Goal: Navigation & Orientation: Find specific page/section

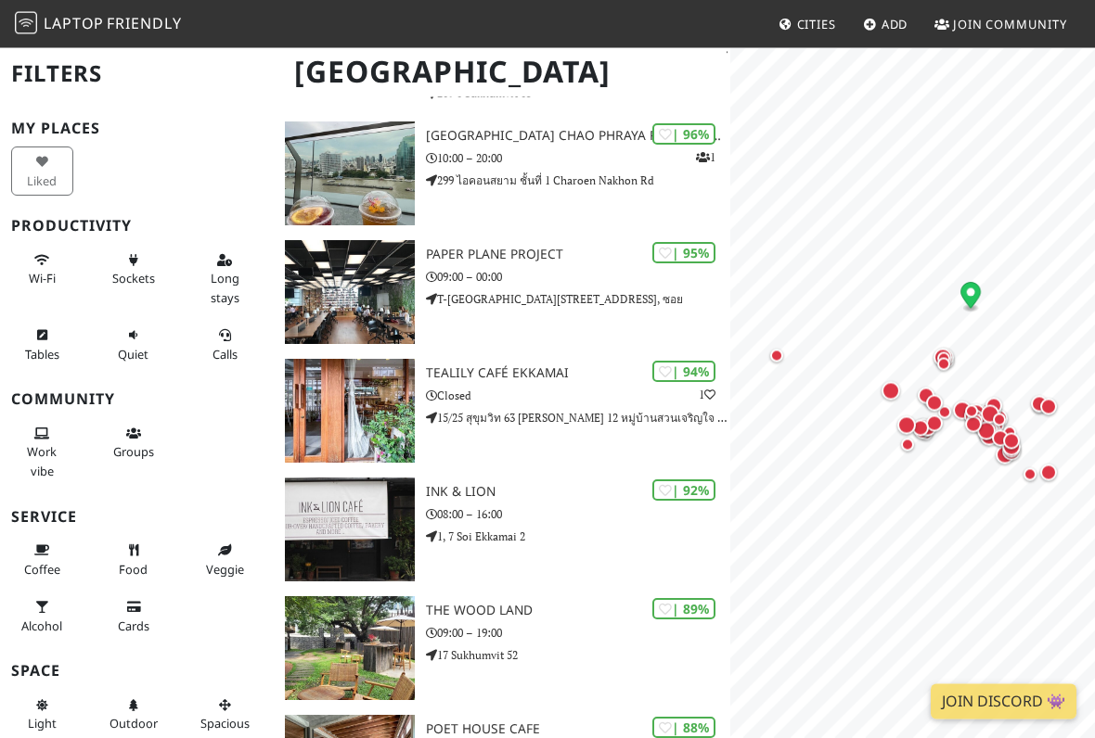
scroll to position [722, 0]
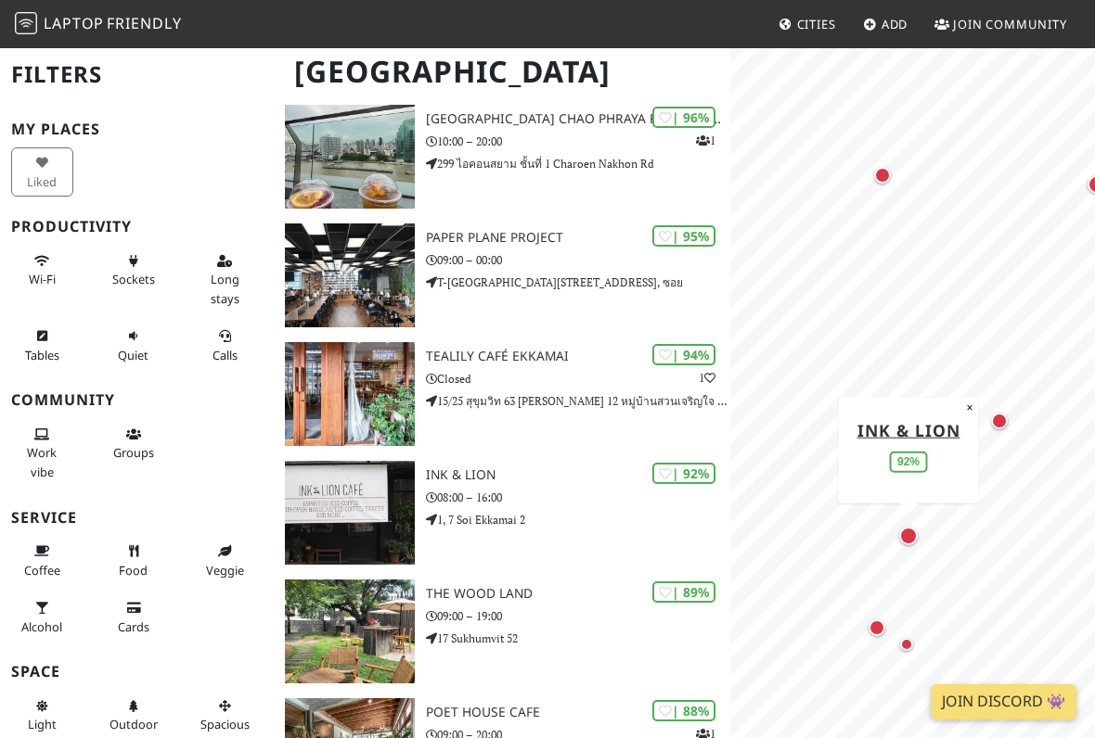
click at [912, 535] on div "Map marker" at bounding box center [908, 536] width 19 height 19
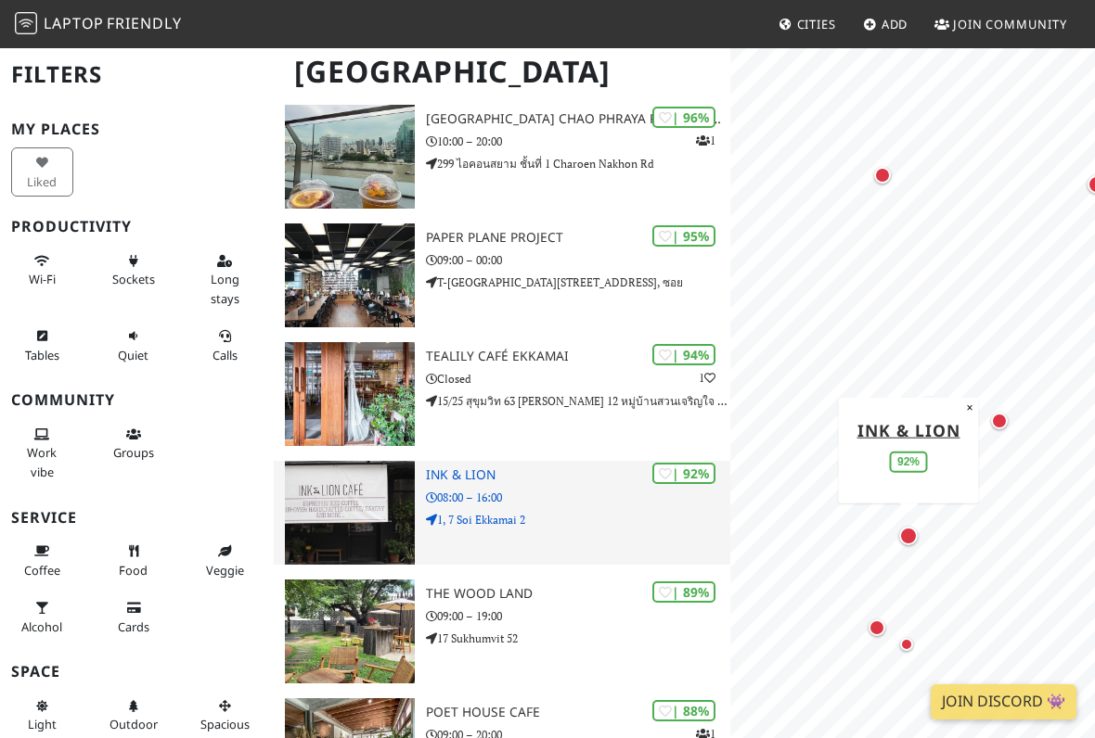
click at [554, 505] on div "| 92% Ink & Lion 08:00 – 16:00 1, 7 Soi Ekkamai 2" at bounding box center [578, 513] width 304 height 104
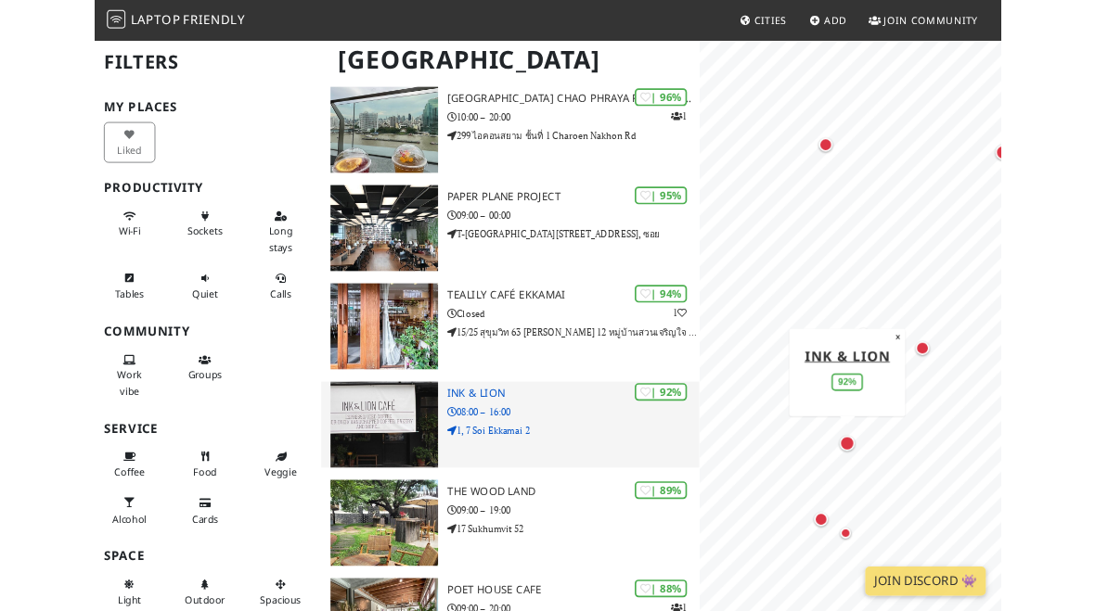
scroll to position [774, 0]
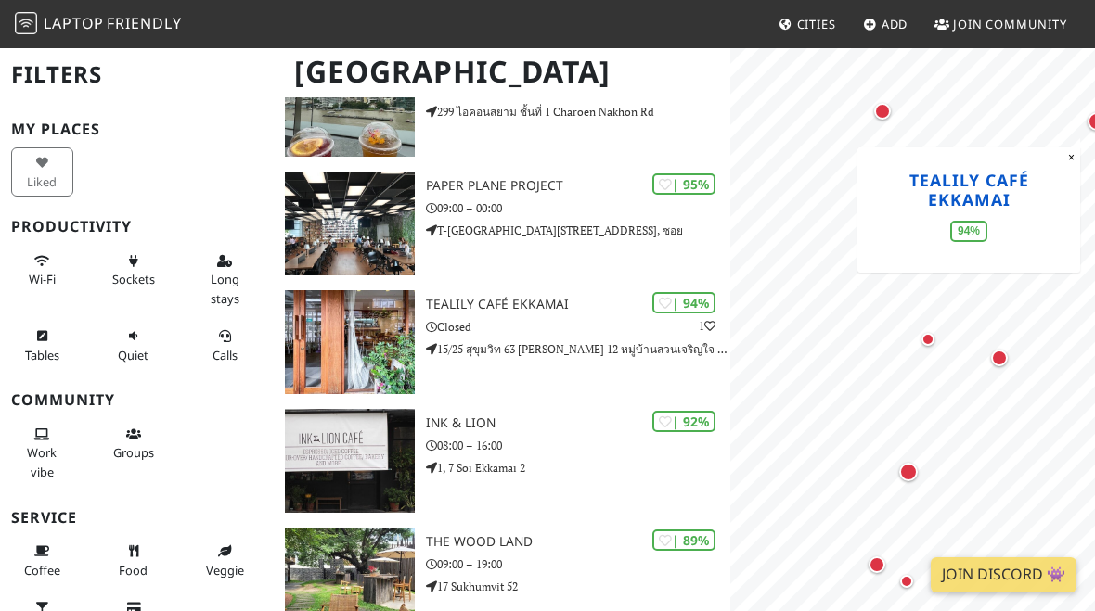
click at [989, 198] on link "Tealily Café Ekkamai" at bounding box center [968, 190] width 120 height 42
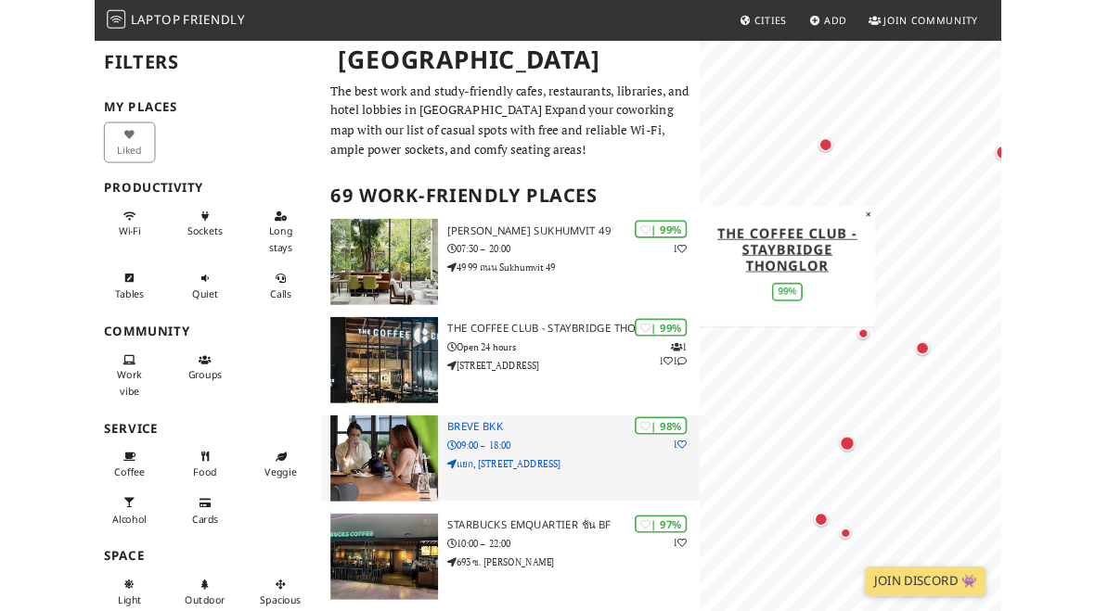
scroll to position [0, 0]
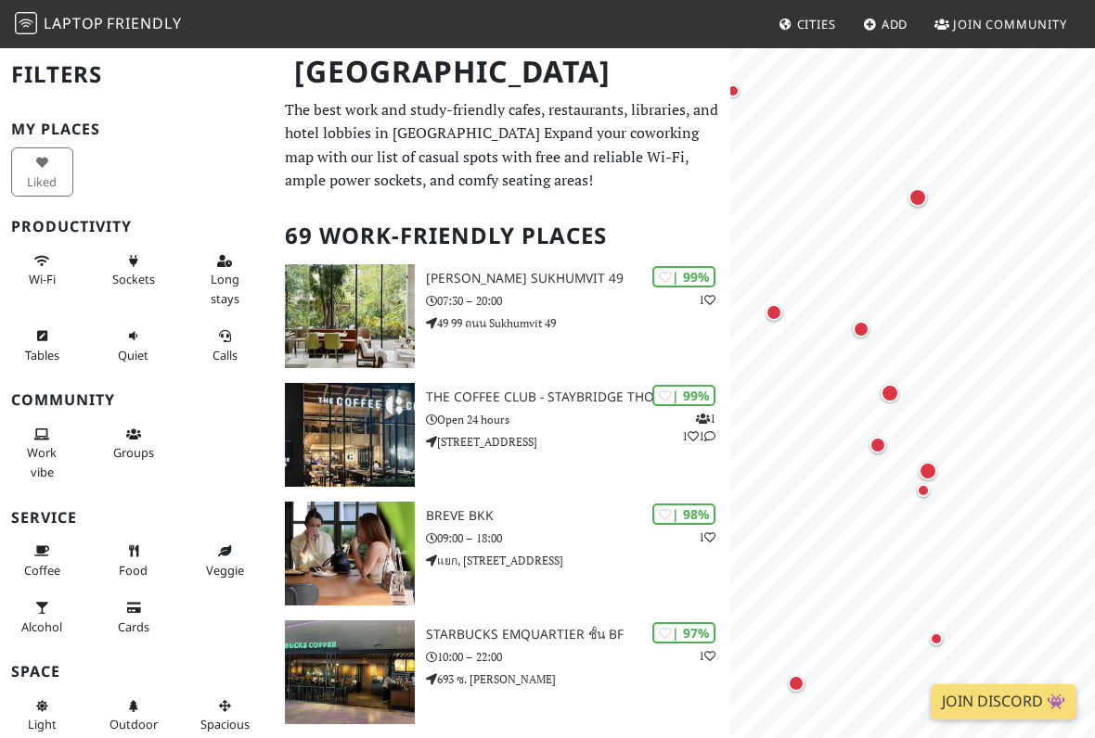
click at [897, 394] on div "Map marker" at bounding box center [889, 393] width 19 height 19
click at [889, 446] on div "Map marker" at bounding box center [877, 445] width 37 height 37
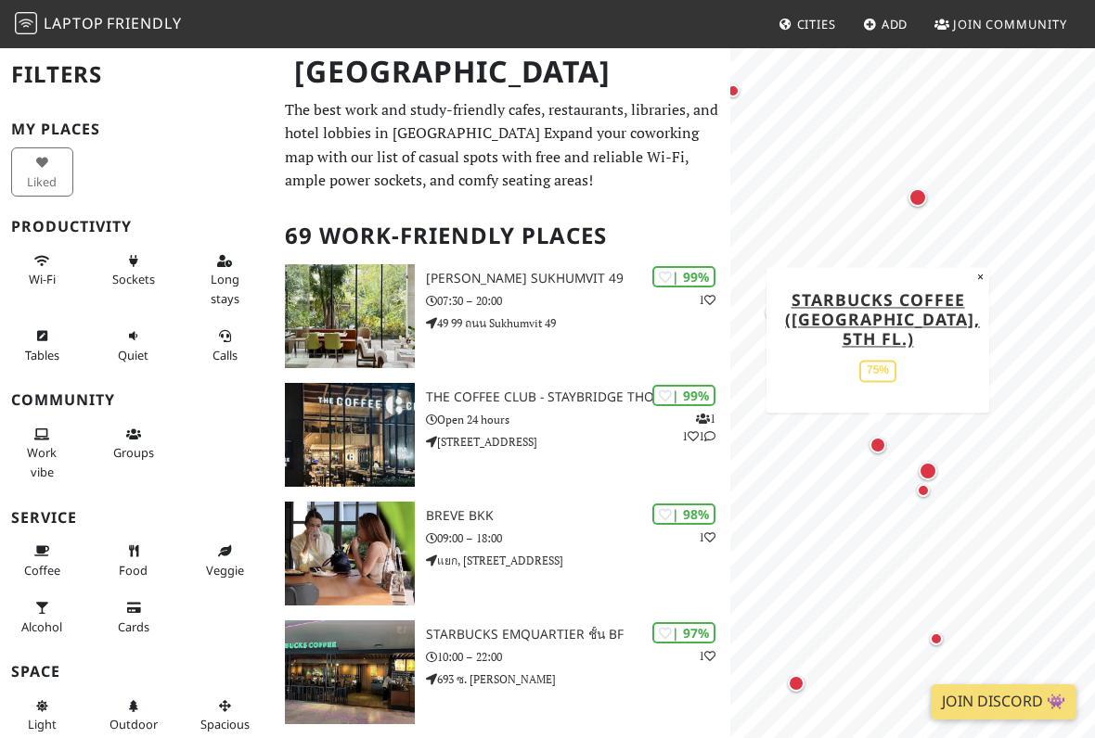
click at [928, 468] on div "Map marker" at bounding box center [927, 471] width 19 height 19
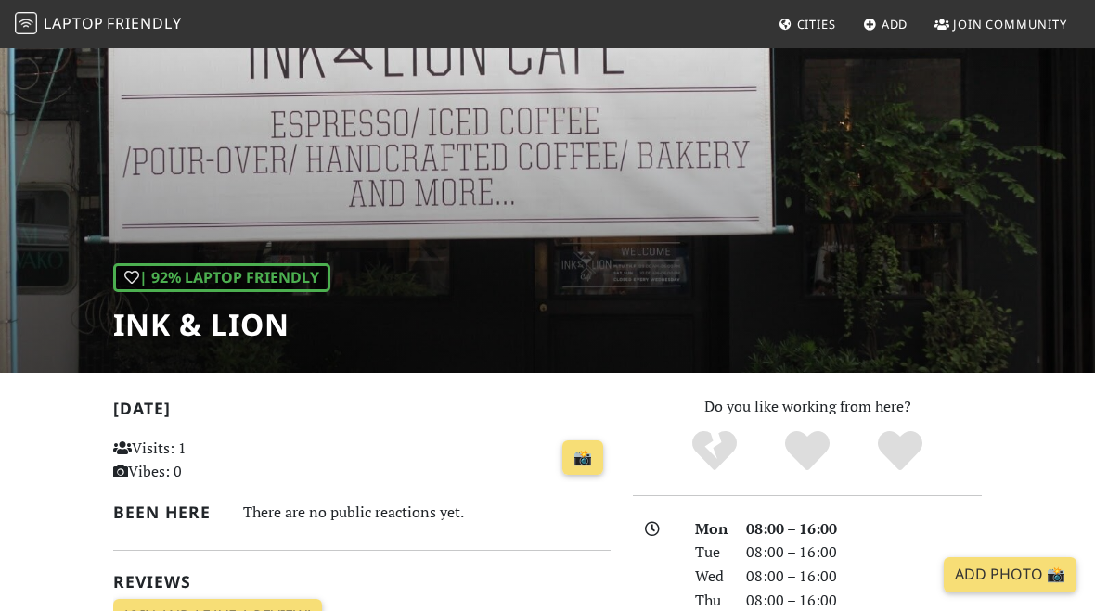
scroll to position [58, 0]
